Goal: Task Accomplishment & Management: Complete application form

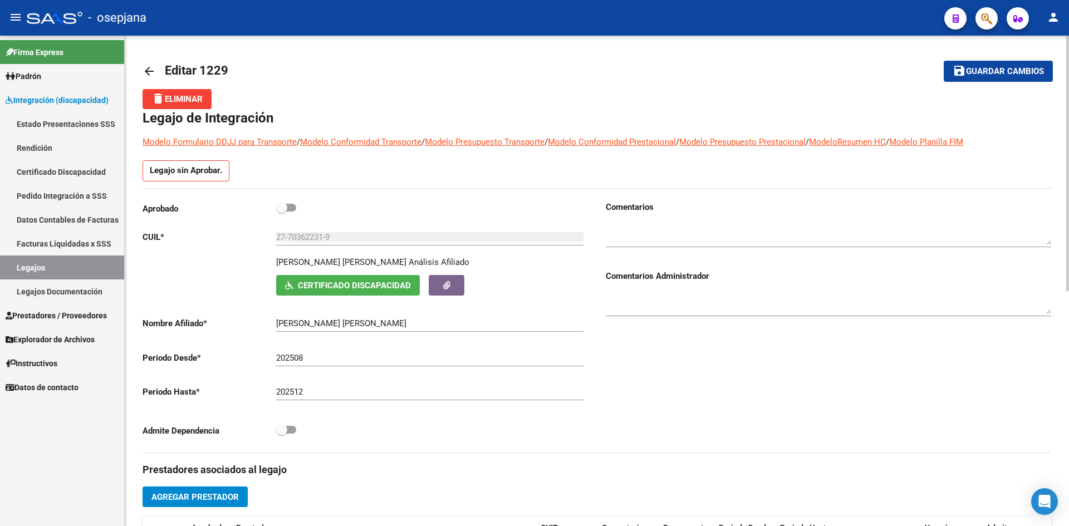
scroll to position [223, 0]
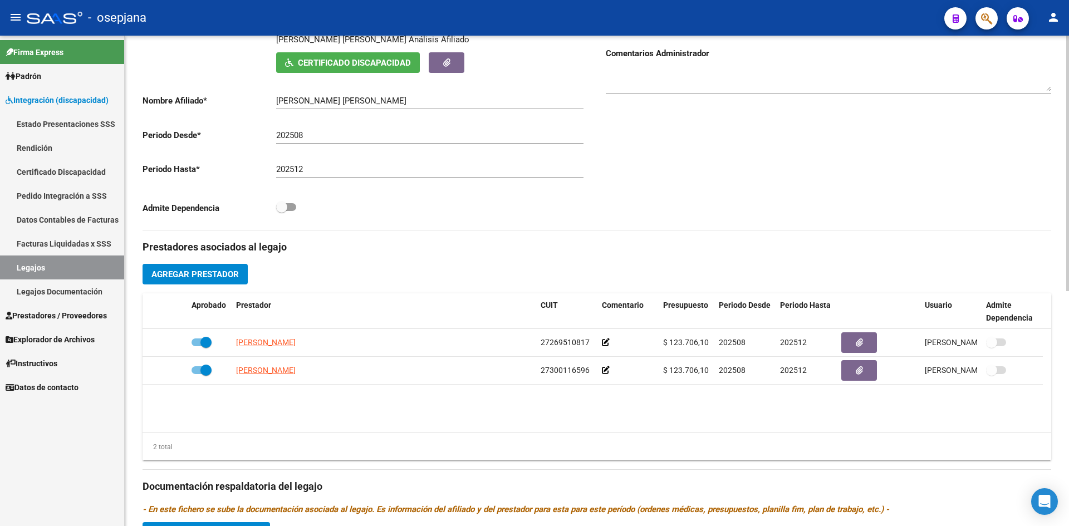
click at [213, 271] on span "Agregar Prestador" at bounding box center [194, 274] width 87 height 10
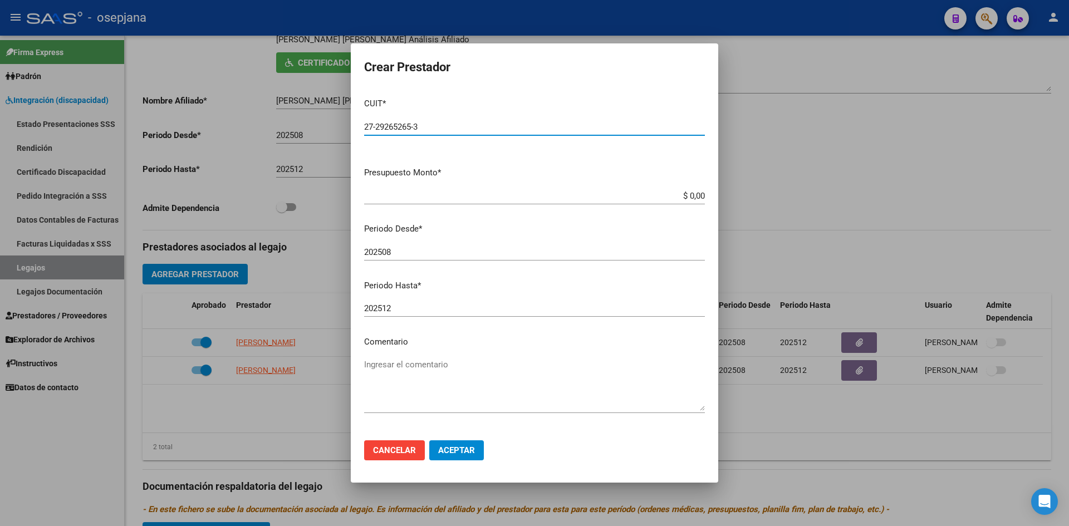
type input "27-29265265-3"
drag, startPoint x: 669, startPoint y: 188, endPoint x: 676, endPoint y: 193, distance: 9.1
click at [676, 193] on div "$ 0,00 Ingresar el monto" at bounding box center [534, 196] width 341 height 17
drag, startPoint x: 670, startPoint y: 196, endPoint x: 720, endPoint y: 201, distance: 50.8
click at [720, 201] on div "Crear Prestador CUIT * 27-29265265-3 Ingresar CUIT ARCA Padrón Presupuesto Mont…" at bounding box center [534, 263] width 1069 height 526
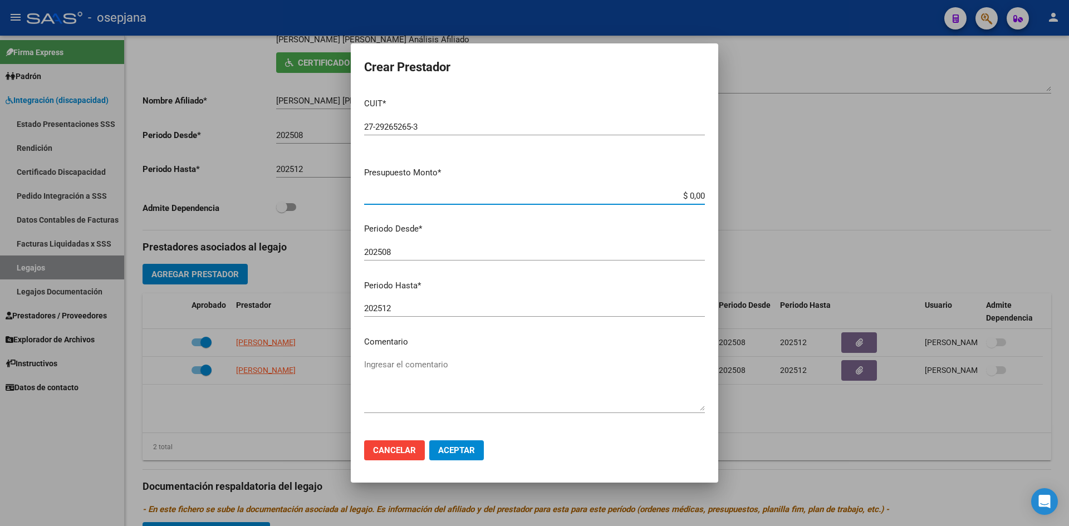
click at [681, 195] on input "$ 0,00" at bounding box center [534, 196] width 341 height 10
type input "$ 0,00"
click at [771, 120] on div at bounding box center [534, 263] width 1069 height 526
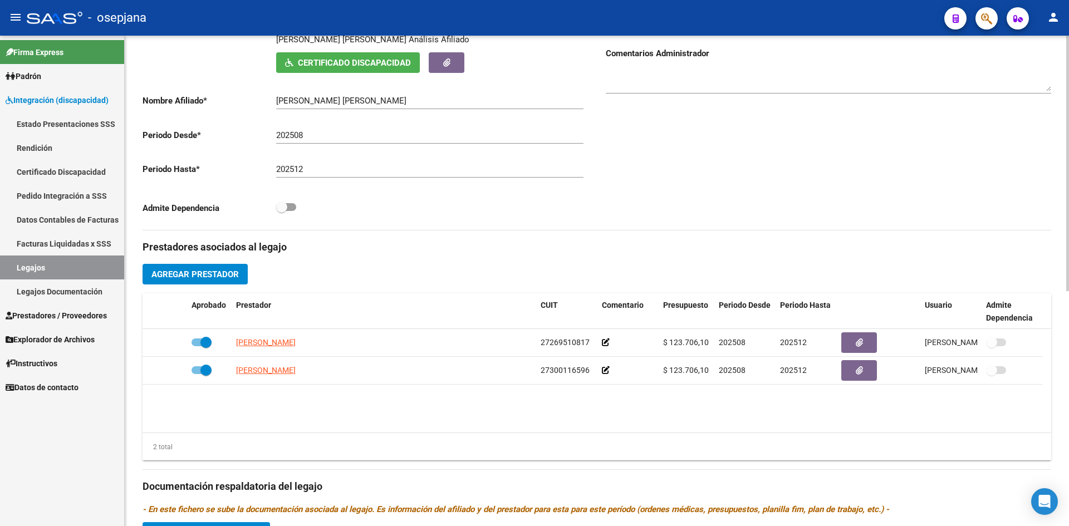
click at [218, 275] on span "Agregar Prestador" at bounding box center [194, 274] width 87 height 10
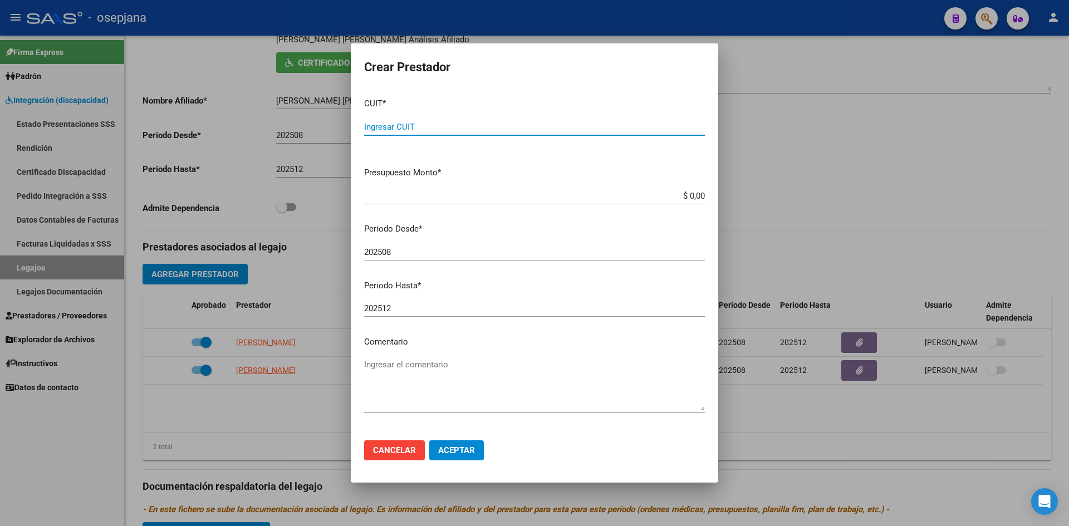
click at [425, 127] on input "Ingresar CUIT" at bounding box center [534, 127] width 341 height 10
drag, startPoint x: 666, startPoint y: 196, endPoint x: 765, endPoint y: 190, distance: 99.3
click at [765, 190] on div "Crear Prestador CUIT * Ingresar CUIT Presupuesto Monto * $ 0,00 Ingresar el mon…" at bounding box center [534, 263] width 1069 height 526
drag, startPoint x: 680, startPoint y: 200, endPoint x: 687, endPoint y: 203, distance: 7.2
click at [687, 203] on div "$ 0,00 Ingresar el monto" at bounding box center [534, 196] width 341 height 17
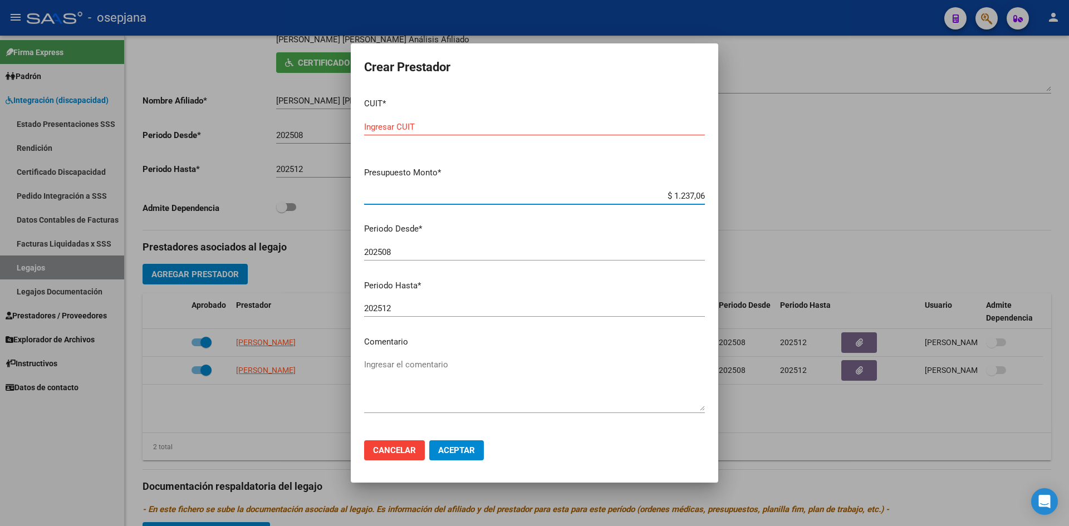
type input "$ 12.370,61"
click at [670, 200] on input "$ 12.370,61" at bounding box center [534, 196] width 341 height 10
click at [380, 125] on input "Ingresar CUIT" at bounding box center [534, 127] width 341 height 10
type input "27-29265265-3"
click at [477, 453] on button "Aceptar" at bounding box center [456, 450] width 55 height 20
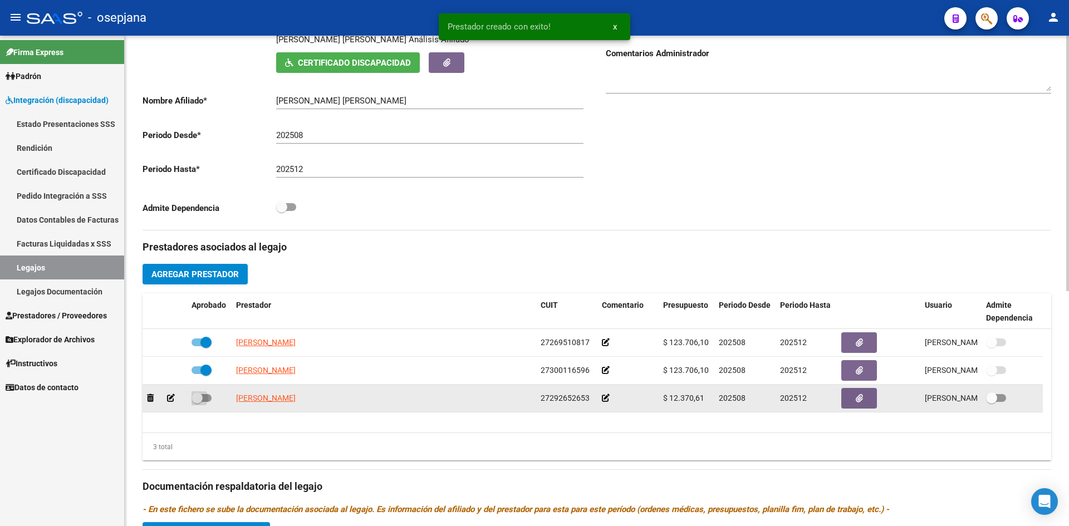
click at [198, 391] on label at bounding box center [201, 397] width 20 height 13
click at [197, 402] on input "checkbox" at bounding box center [196, 402] width 1 height 1
checkbox input "true"
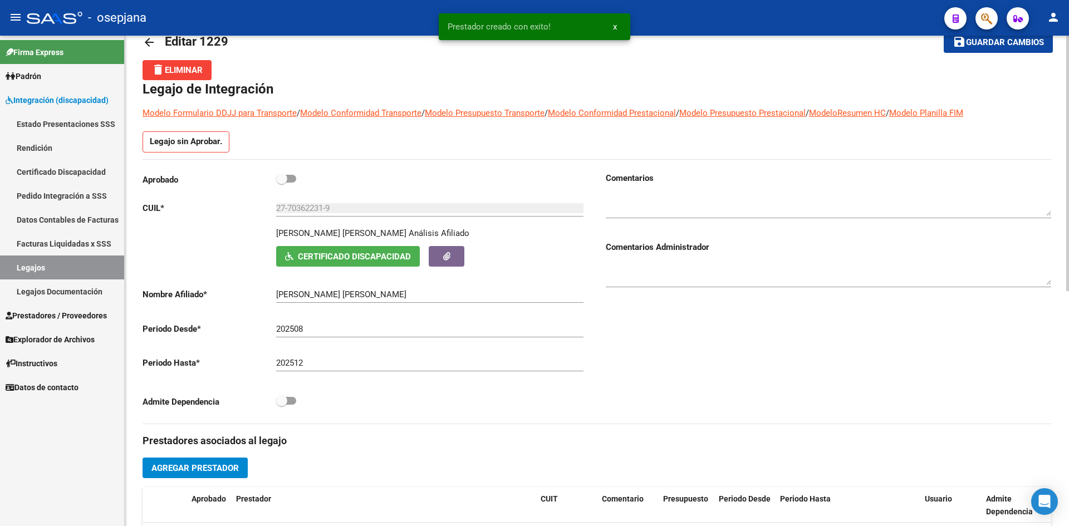
scroll to position [0, 0]
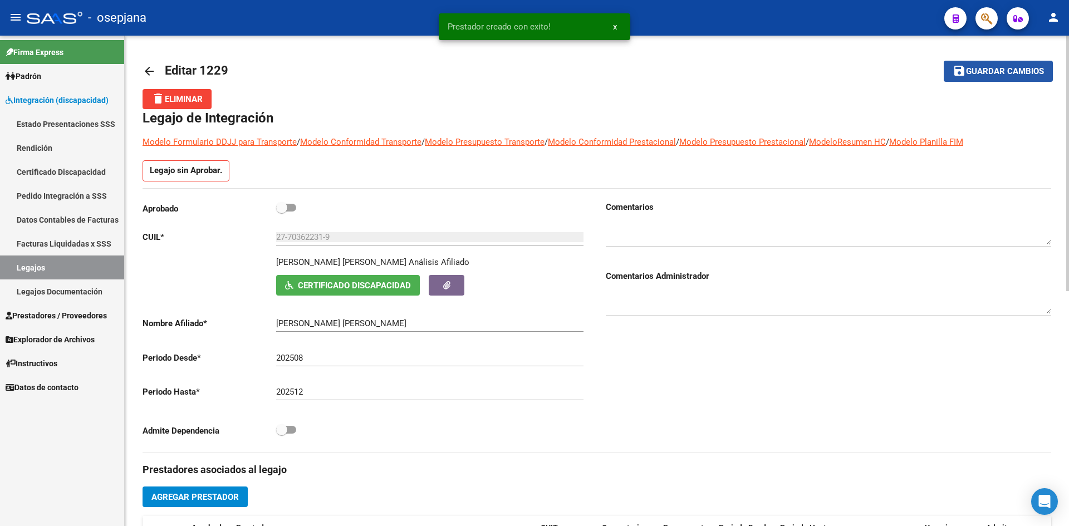
click at [1004, 70] on span "Guardar cambios" at bounding box center [1005, 72] width 78 height 10
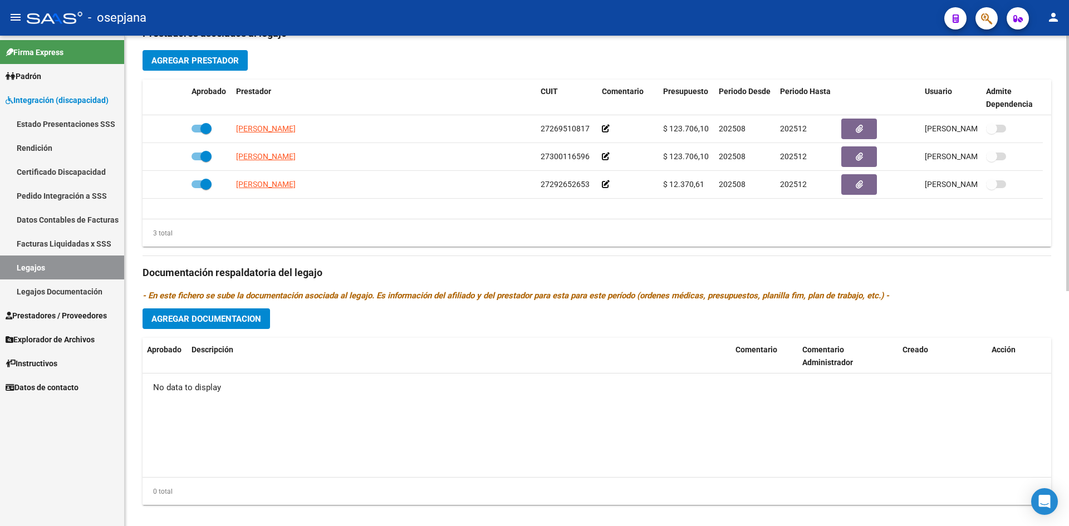
scroll to position [451, 0]
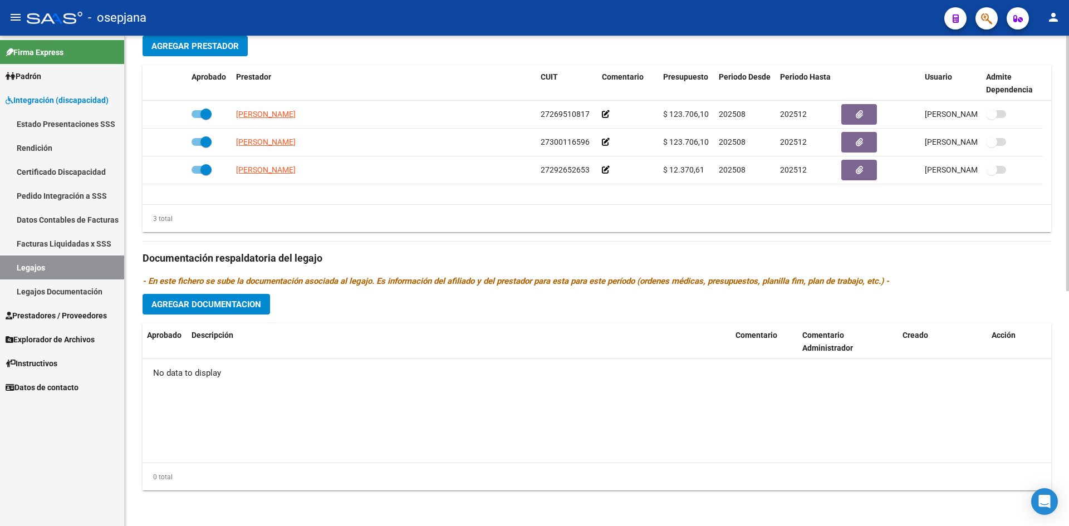
click at [230, 301] on span "Agregar Documentacion" at bounding box center [206, 304] width 110 height 10
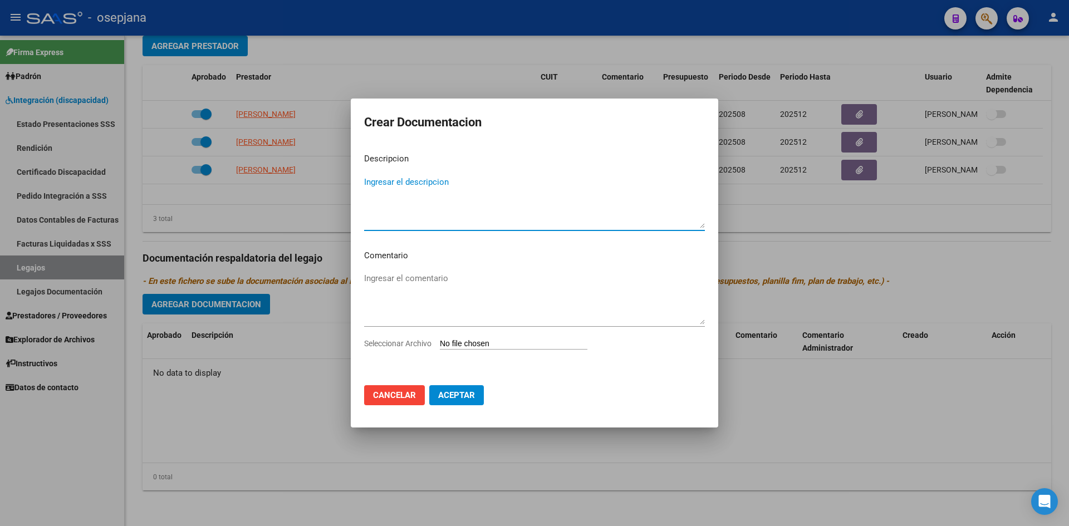
click at [478, 341] on input "Seleccionar Archivo" at bounding box center [514, 344] width 148 height 11
type input "C:\fakepath\PRESUPUESTO ESTIMULACION TEMPRANA 2025 - [PERSON_NAME] (1).pdf"
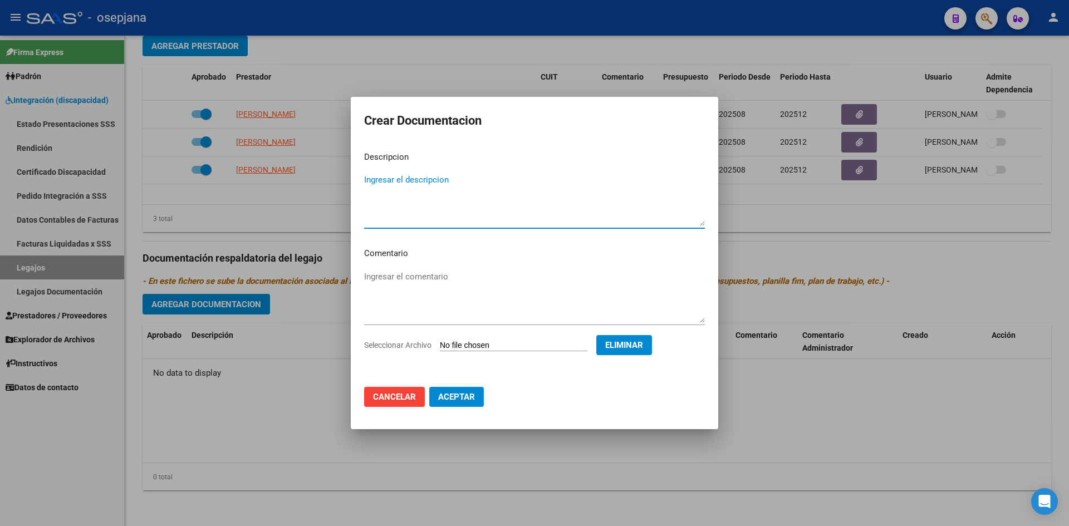
click at [403, 215] on textarea "Ingresar el descripcion" at bounding box center [534, 200] width 341 height 52
type textarea "d"
type textarea "Documentación Estimulación temprana"
click at [454, 390] on button "Aceptar" at bounding box center [456, 397] width 55 height 20
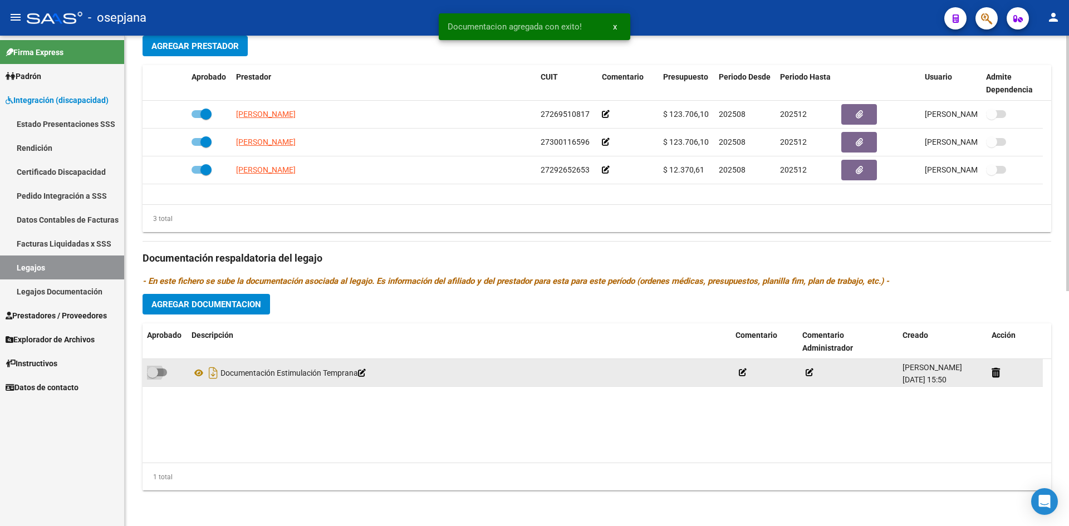
click at [163, 371] on span at bounding box center [157, 372] width 20 height 8
click at [153, 376] on input "checkbox" at bounding box center [152, 376] width 1 height 1
checkbox input "true"
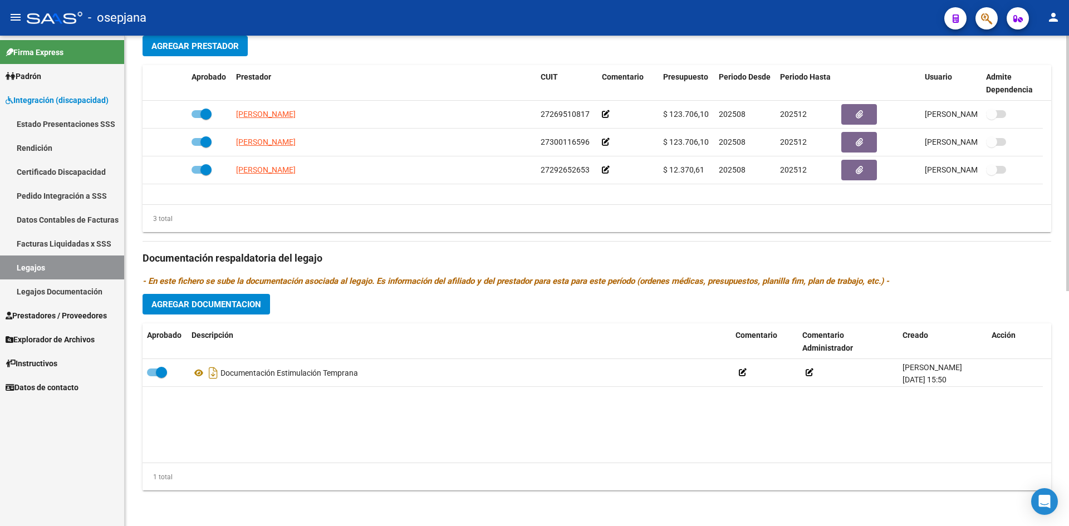
click at [224, 299] on span "Agregar Documentacion" at bounding box center [206, 304] width 110 height 10
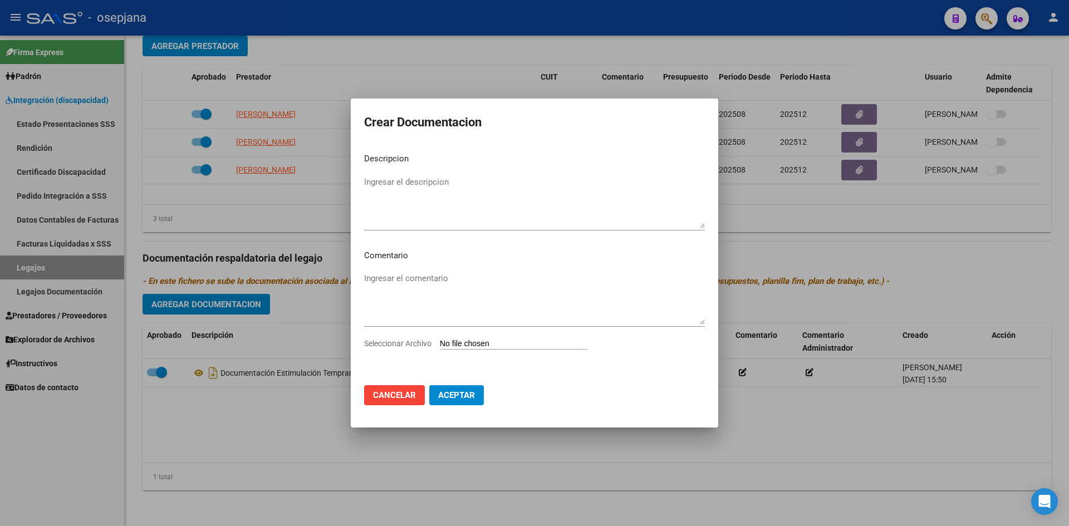
click at [461, 347] on input "Seleccionar Archivo" at bounding box center [514, 344] width 148 height 11
type input "C:\fakepath\PRESUPUESTO KINESIOLOGIA 2025 - [PERSON_NAME].pdf"
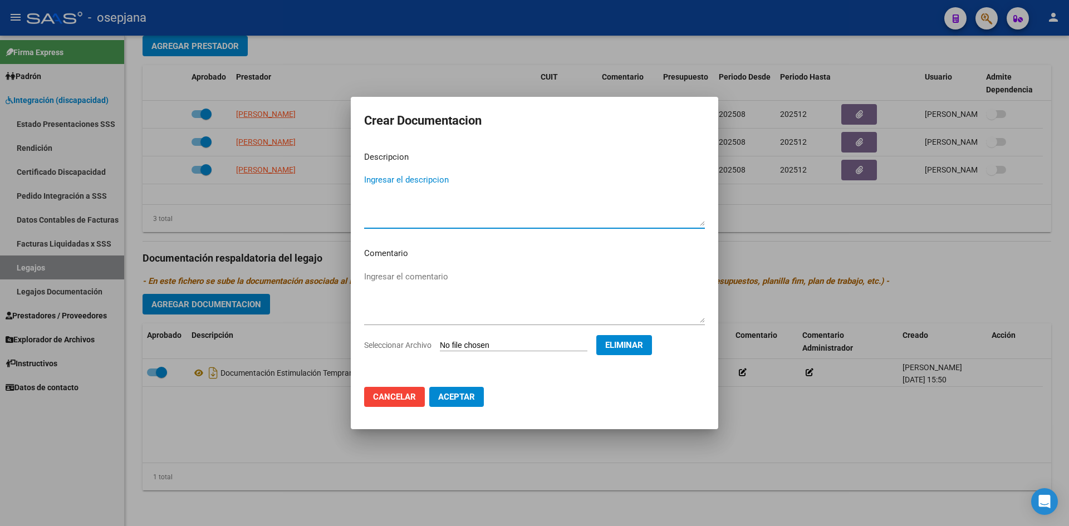
click at [404, 209] on textarea "Ingresar el descripcion" at bounding box center [534, 200] width 341 height 52
drag, startPoint x: 446, startPoint y: 185, endPoint x: 489, endPoint y: 188, distance: 43.0
click at [489, 188] on textarea "Documentación Kinesiologia" at bounding box center [534, 200] width 341 height 52
type textarea "Documentación Kinesiología"
click at [463, 396] on span "Aceptar" at bounding box center [456, 397] width 37 height 10
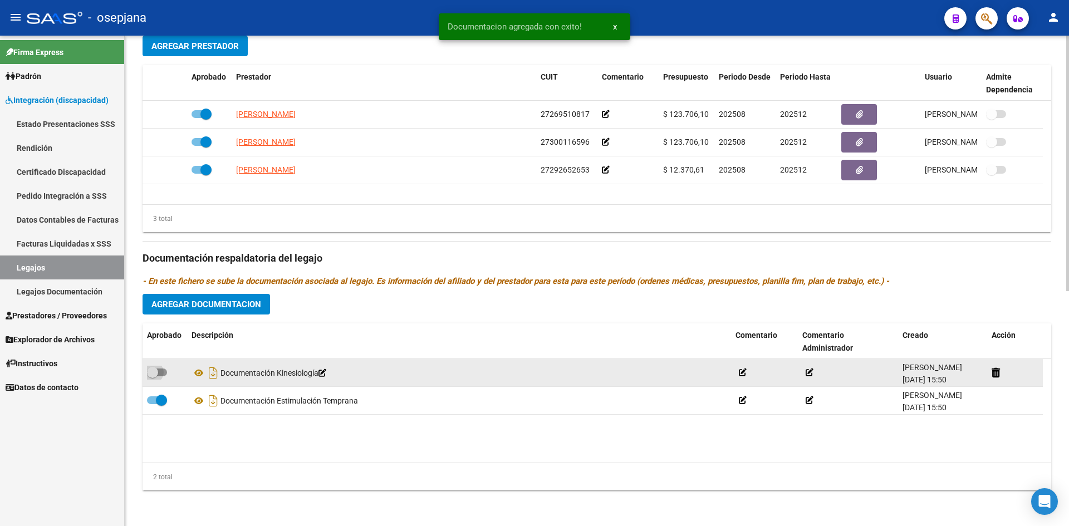
click at [157, 372] on span at bounding box center [152, 372] width 11 height 11
click at [153, 376] on input "checkbox" at bounding box center [152, 376] width 1 height 1
checkbox input "true"
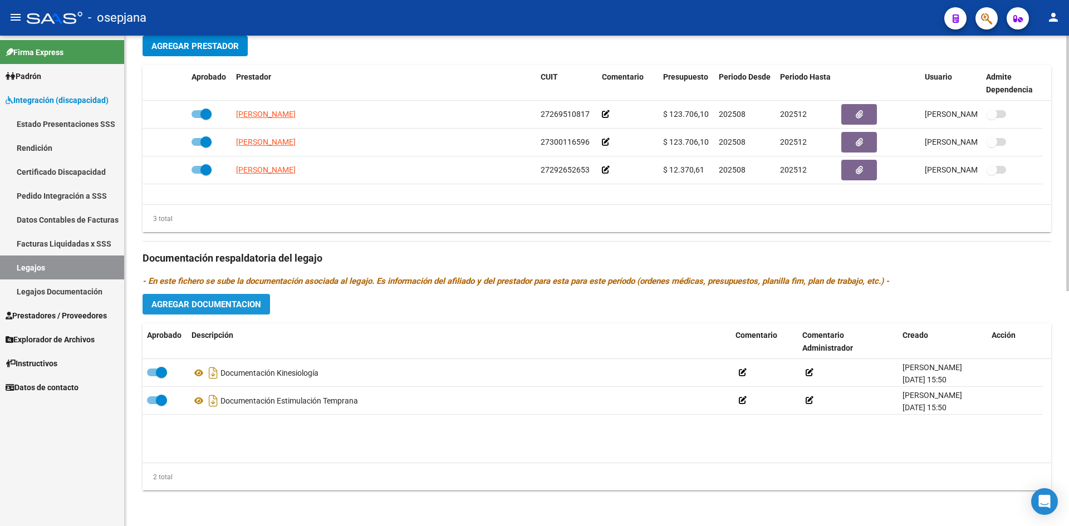
click at [201, 303] on span "Agregar Documentacion" at bounding box center [206, 304] width 110 height 10
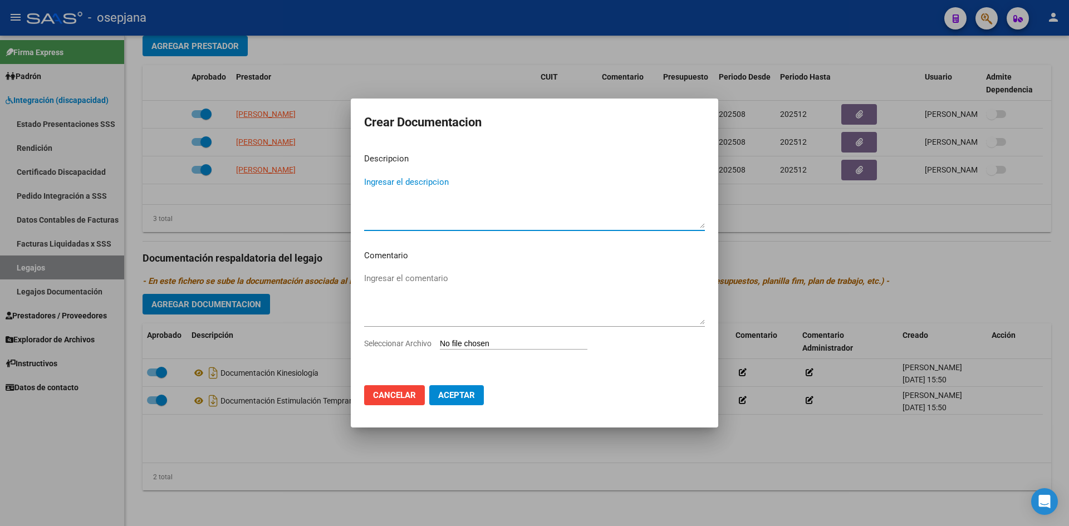
click at [519, 348] on input "Seleccionar Archivo" at bounding box center [514, 344] width 148 height 11
type input "C:\fakepath\PRESUPUESTO [MEDICAL_DATA] 2025 - [PERSON_NAME].pdf"
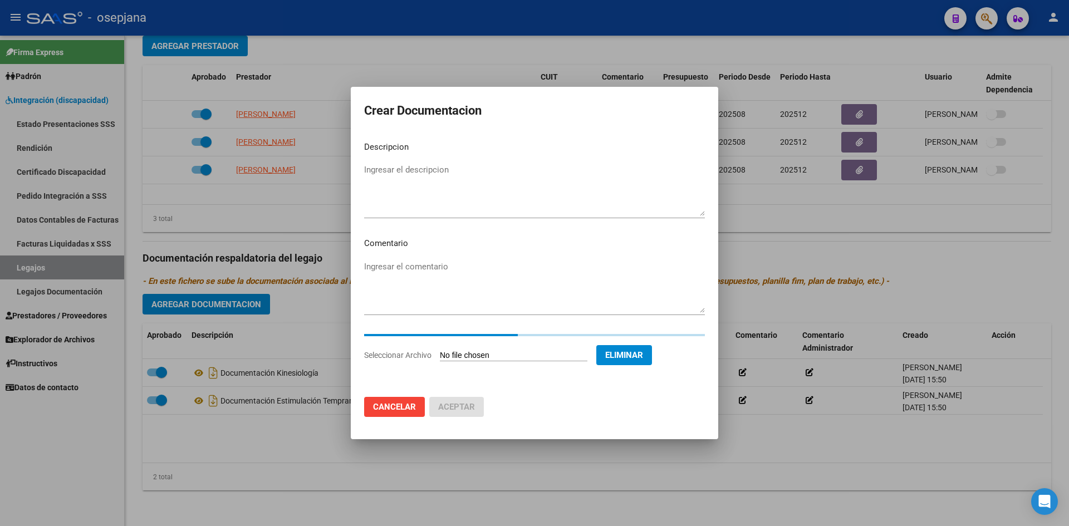
click at [427, 204] on textarea "Ingresar el descripcion" at bounding box center [534, 190] width 341 height 52
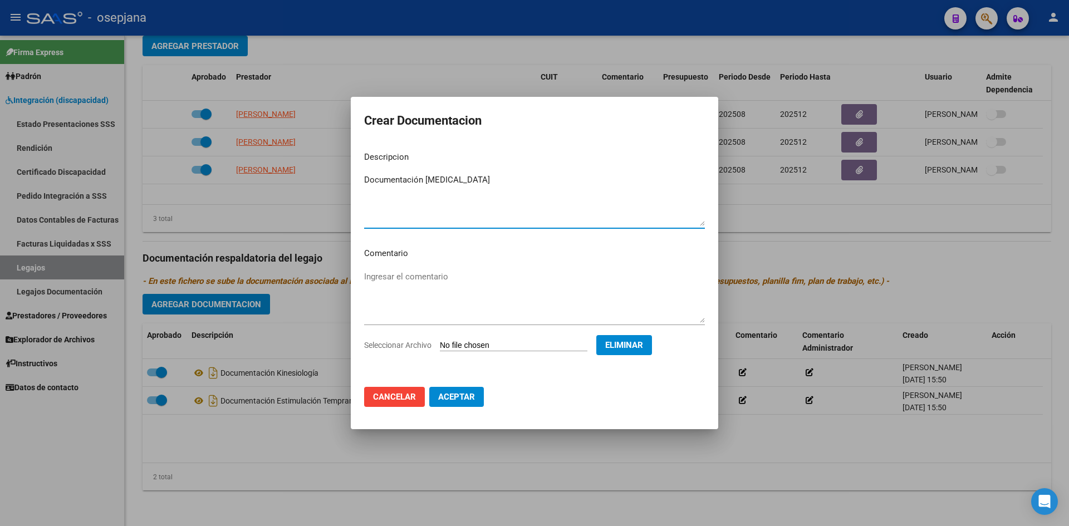
type textarea "Documentación [MEDICAL_DATA]"
click at [466, 392] on span "Aceptar" at bounding box center [456, 397] width 37 height 10
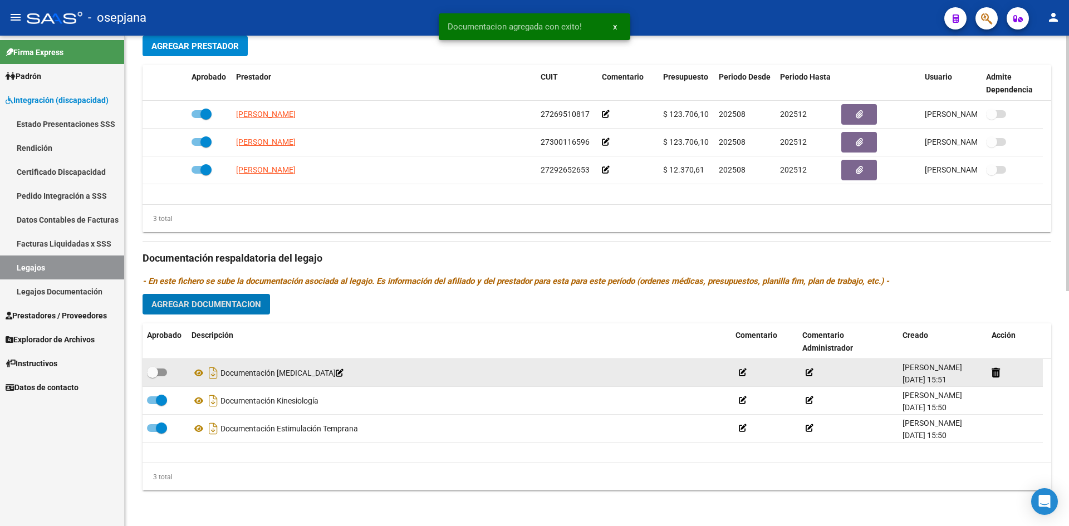
click at [161, 368] on span at bounding box center [157, 372] width 20 height 8
click at [153, 376] on input "checkbox" at bounding box center [152, 376] width 1 height 1
checkbox input "true"
click at [200, 369] on icon at bounding box center [198, 372] width 14 height 13
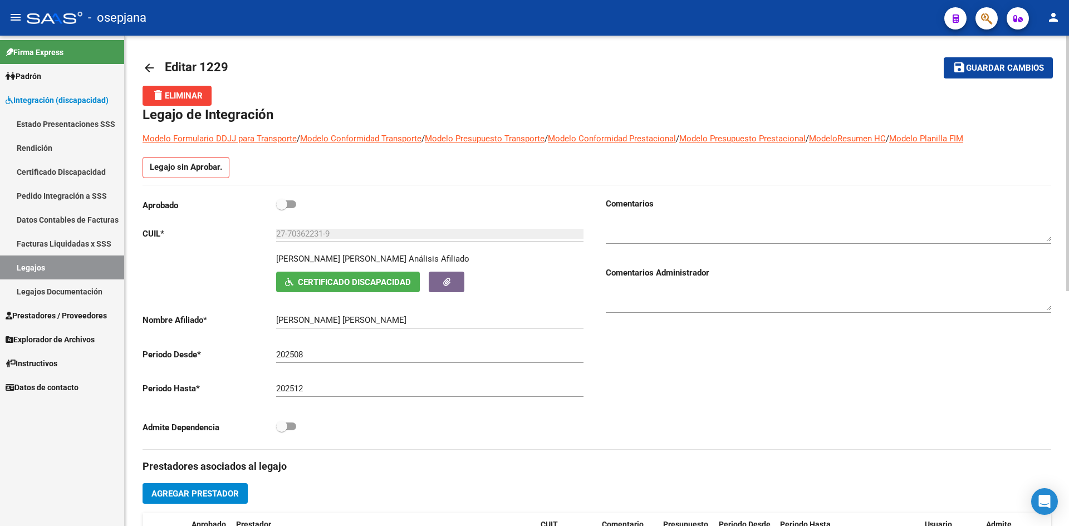
scroll to position [0, 0]
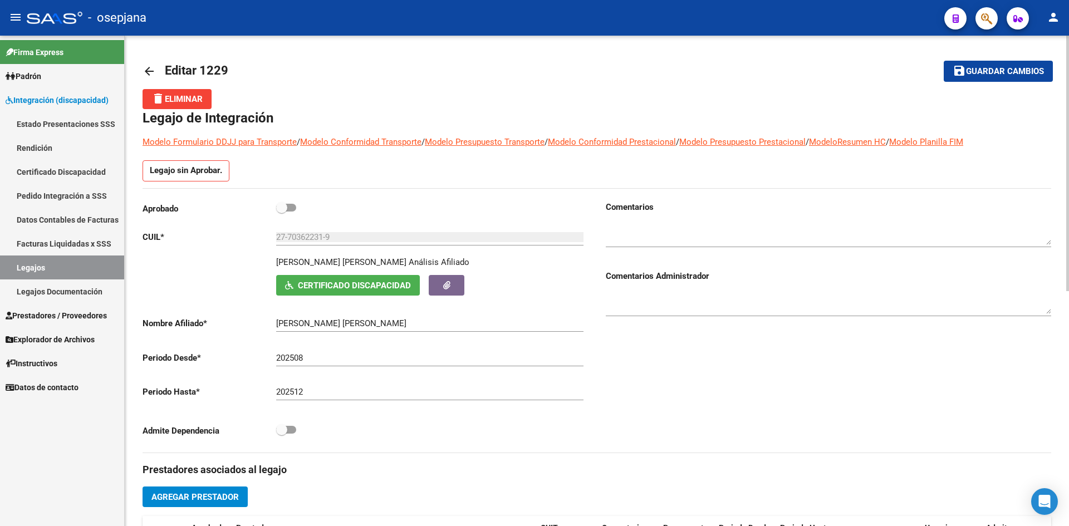
click at [974, 65] on button "save Guardar cambios" at bounding box center [997, 71] width 109 height 21
click at [985, 73] on span "Guardar cambios" at bounding box center [1005, 72] width 78 height 10
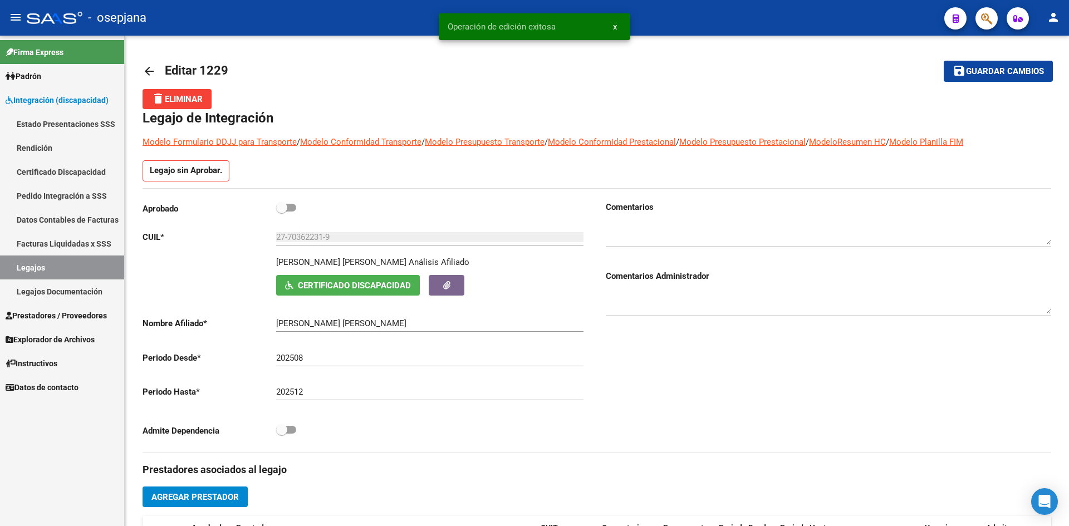
click at [88, 263] on link "Legajos" at bounding box center [62, 267] width 124 height 24
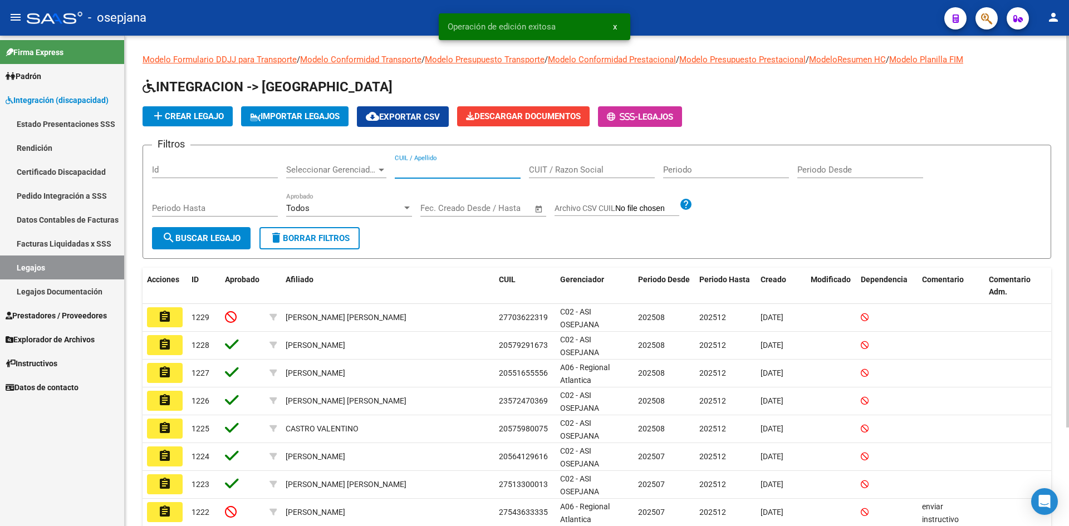
click at [423, 171] on input "CUIL / Apellido" at bounding box center [458, 170] width 126 height 10
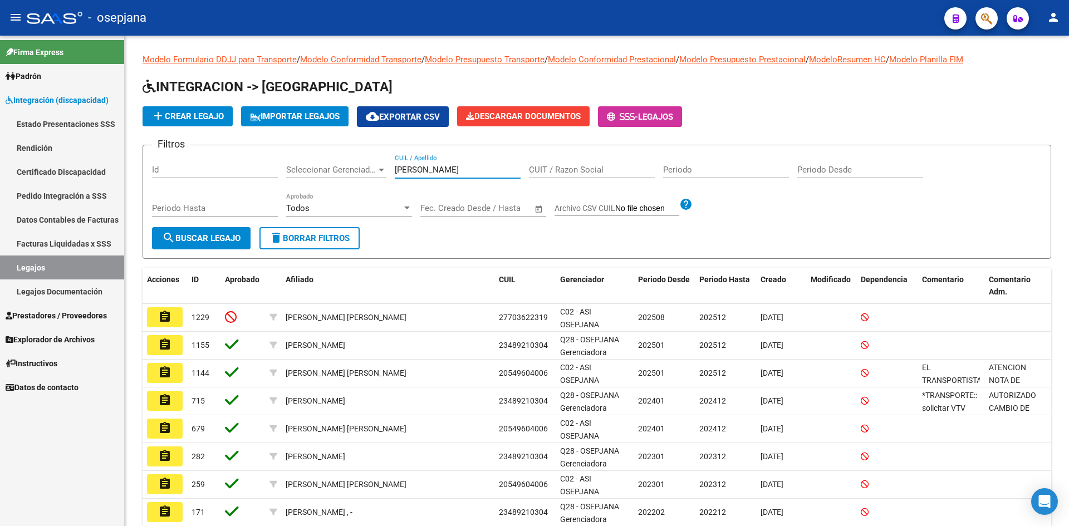
click at [96, 263] on link "Legajos" at bounding box center [62, 267] width 124 height 24
drag, startPoint x: 443, startPoint y: 173, endPoint x: 294, endPoint y: 172, distance: 149.2
click at [294, 172] on div "Filtros Id Seleccionar Gerenciador Seleccionar Gerenciador [PERSON_NAME] CUIL /…" at bounding box center [596, 190] width 889 height 73
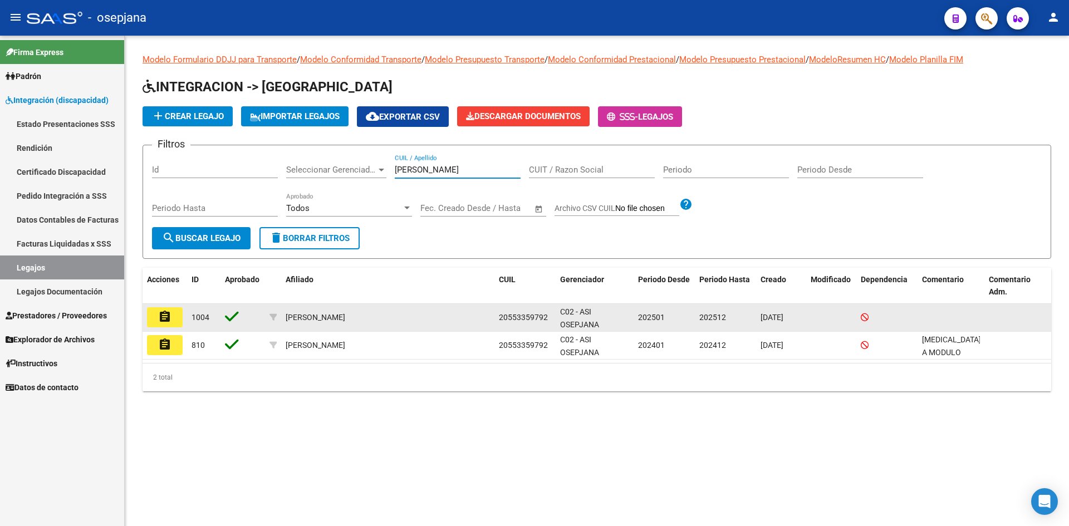
type input "[PERSON_NAME]"
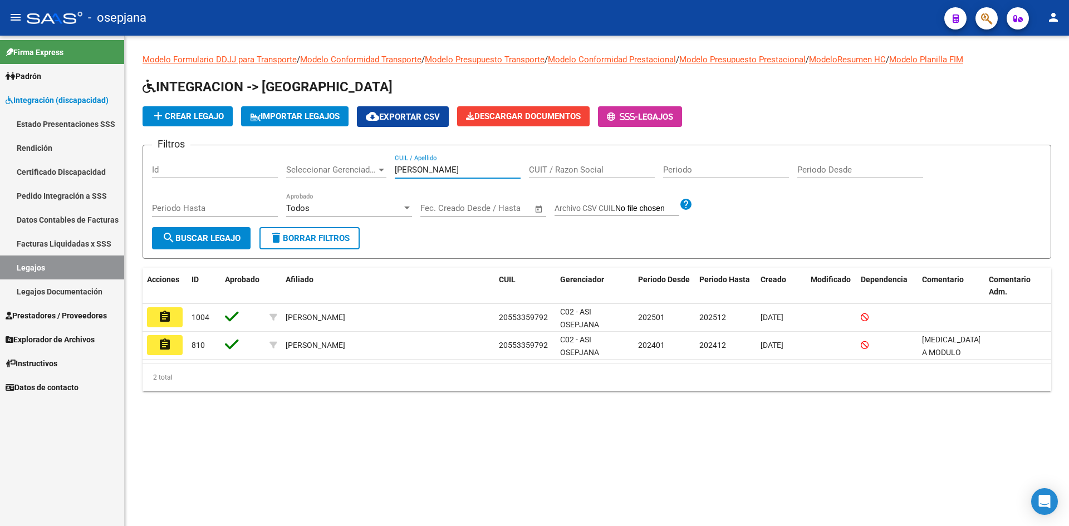
click at [166, 317] on mat-icon "assignment" at bounding box center [164, 316] width 13 height 13
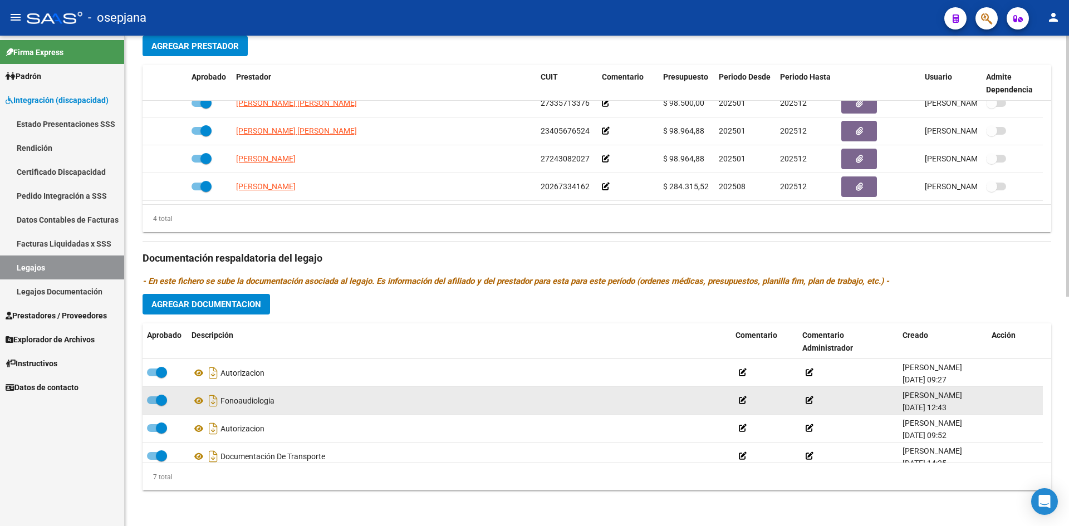
scroll to position [95, 0]
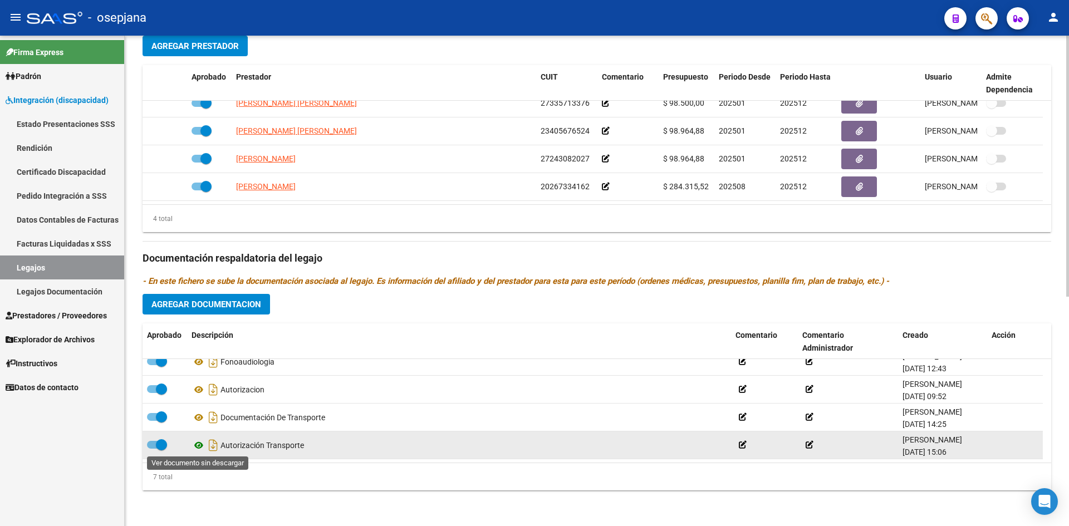
click at [199, 444] on icon at bounding box center [198, 445] width 14 height 13
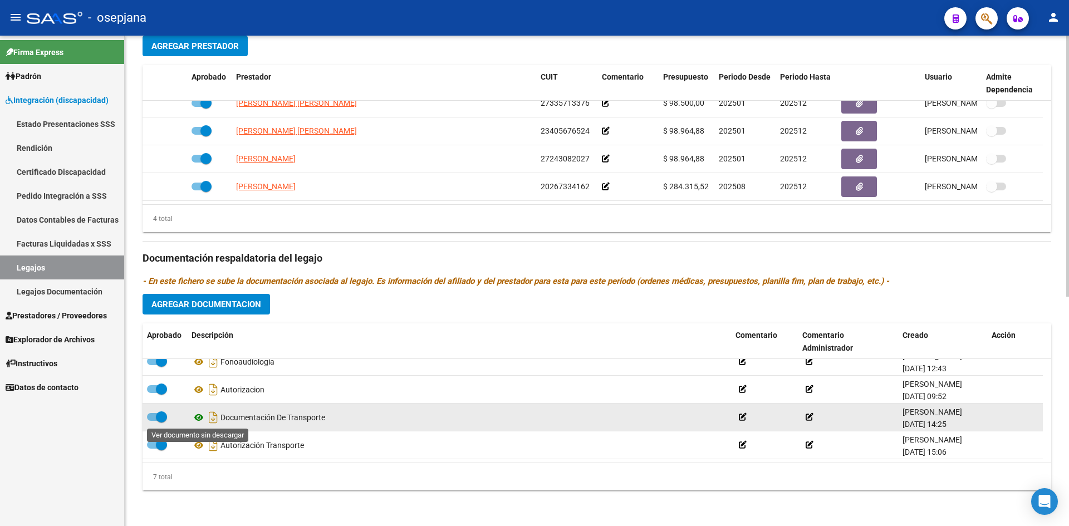
click at [200, 414] on icon at bounding box center [198, 417] width 14 height 13
click at [199, 418] on icon at bounding box center [198, 417] width 14 height 13
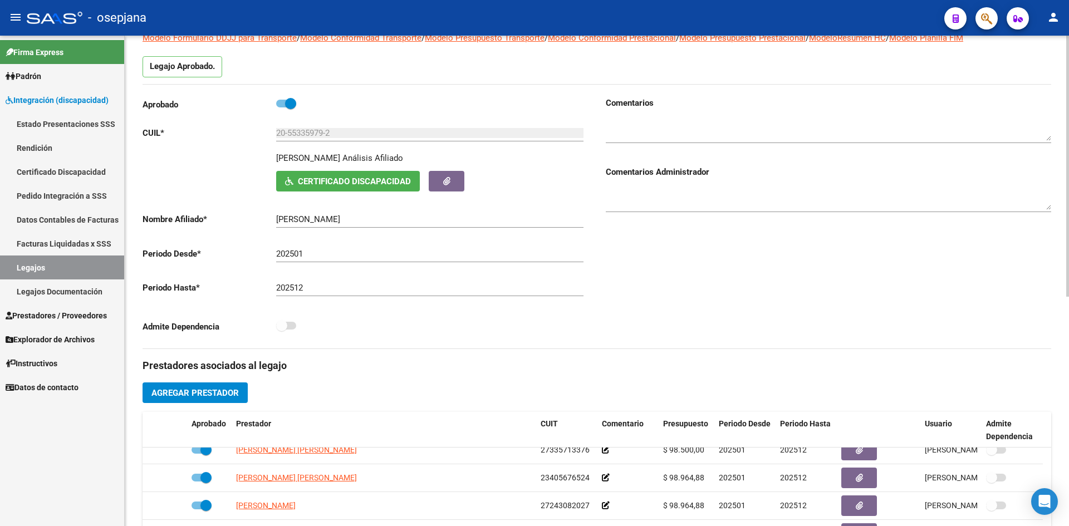
scroll to position [153, 0]
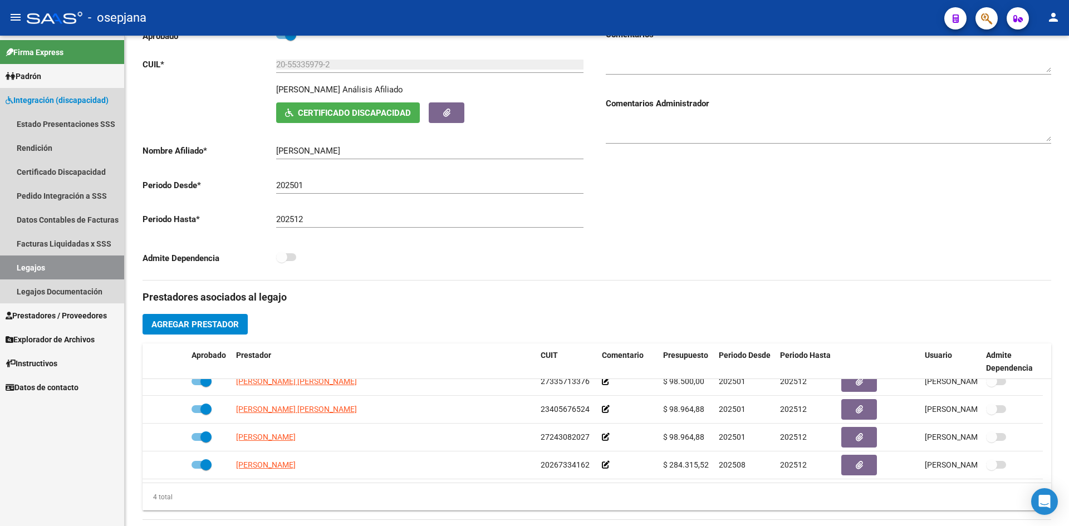
click at [63, 267] on link "Legajos" at bounding box center [62, 267] width 124 height 24
